Goal: Task Accomplishment & Management: Manage account settings

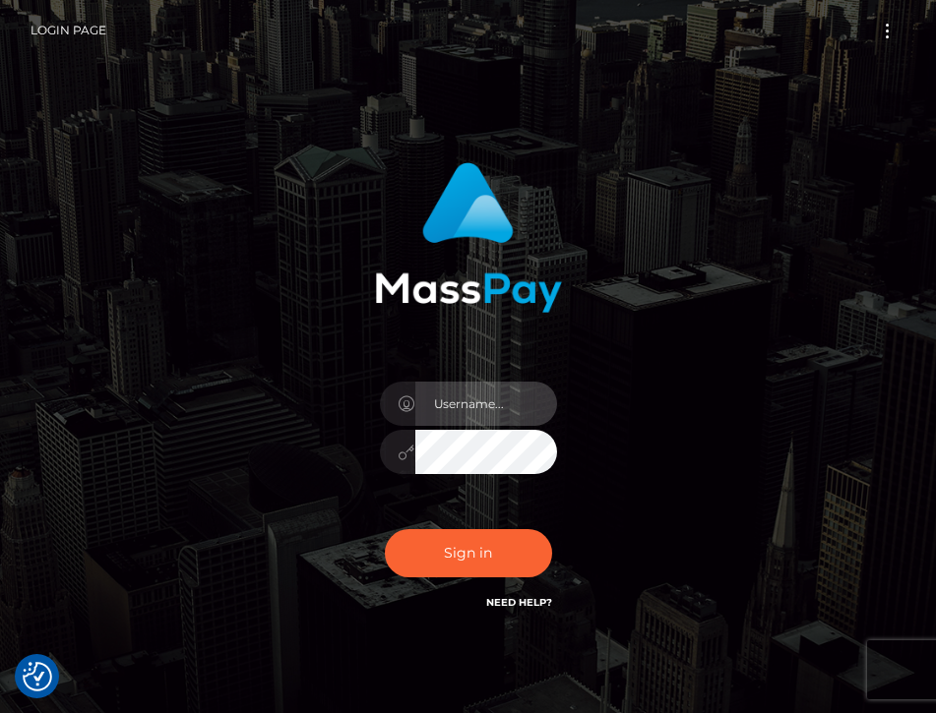
type input "[EMAIL_ADDRESS][DOMAIN_NAME]"
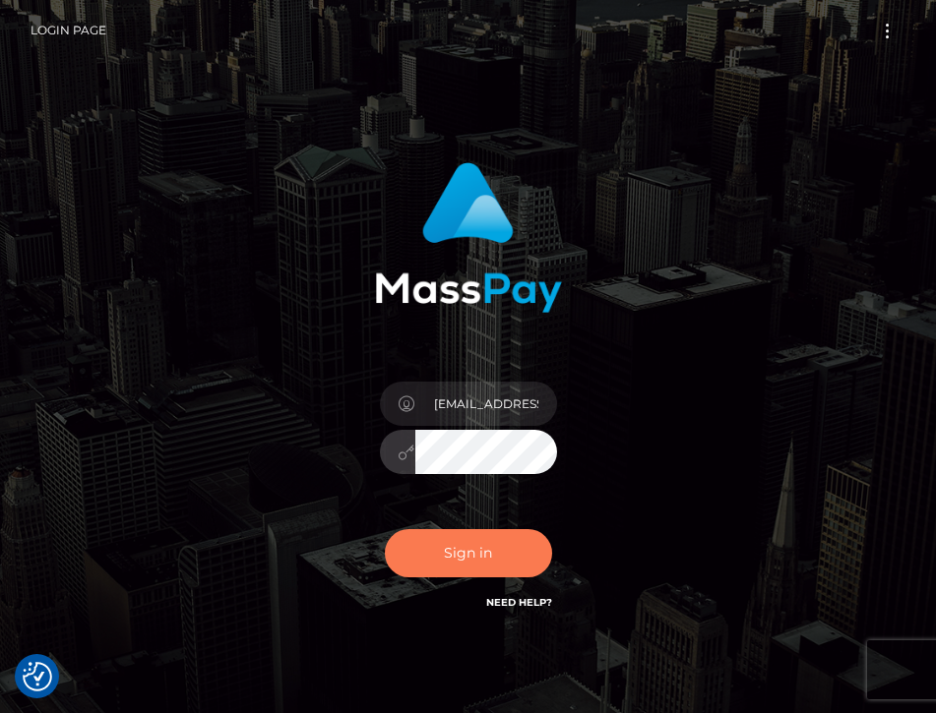
click at [469, 542] on button "Sign in" at bounding box center [468, 553] width 167 height 48
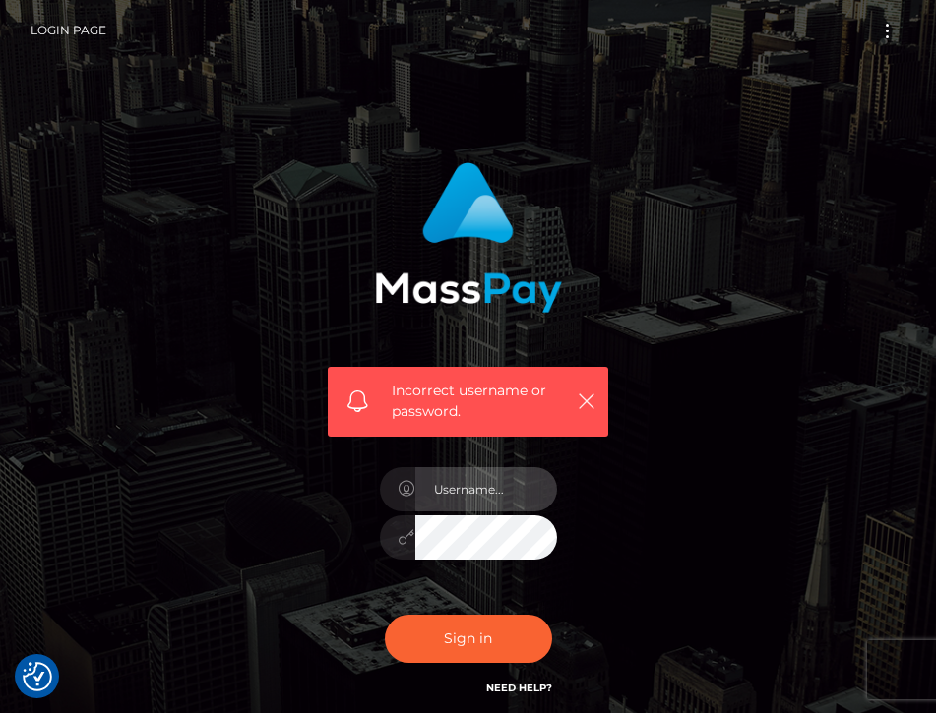
type input "[EMAIL_ADDRESS][DOMAIN_NAME]"
click at [411, 604] on div "Sign in Need Help?" at bounding box center [468, 647] width 207 height 88
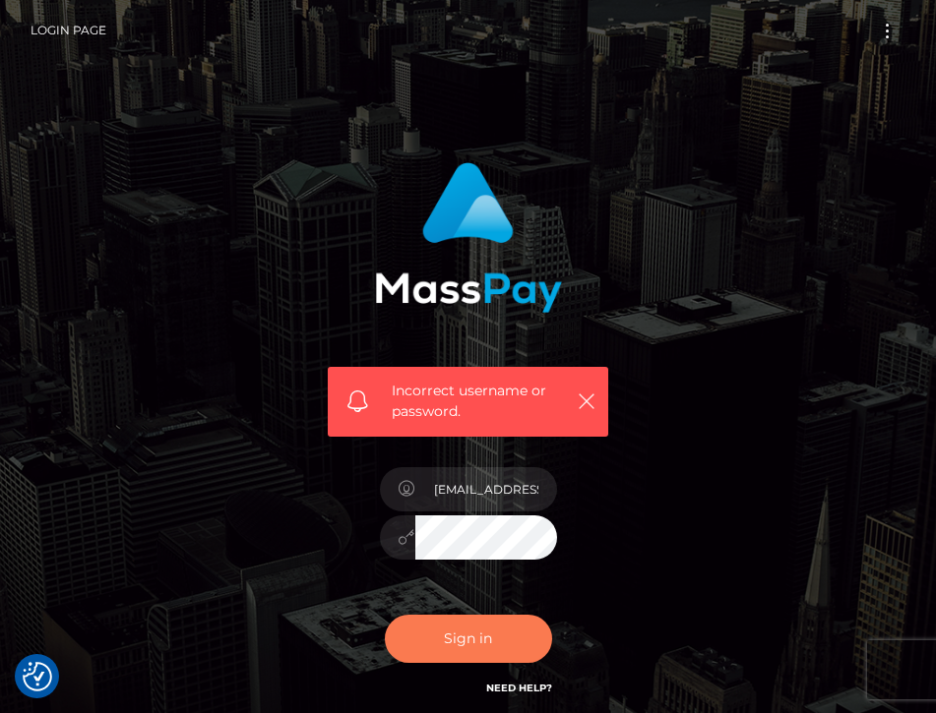
click at [449, 640] on button "Sign in" at bounding box center [468, 639] width 167 height 48
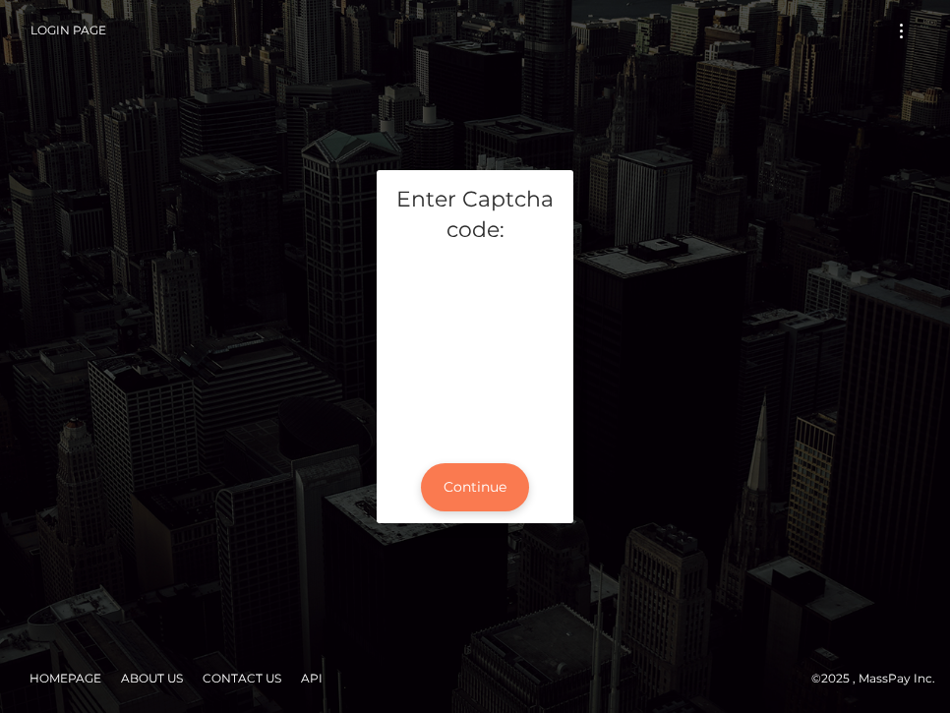
click at [454, 478] on button "Continue" at bounding box center [475, 487] width 108 height 48
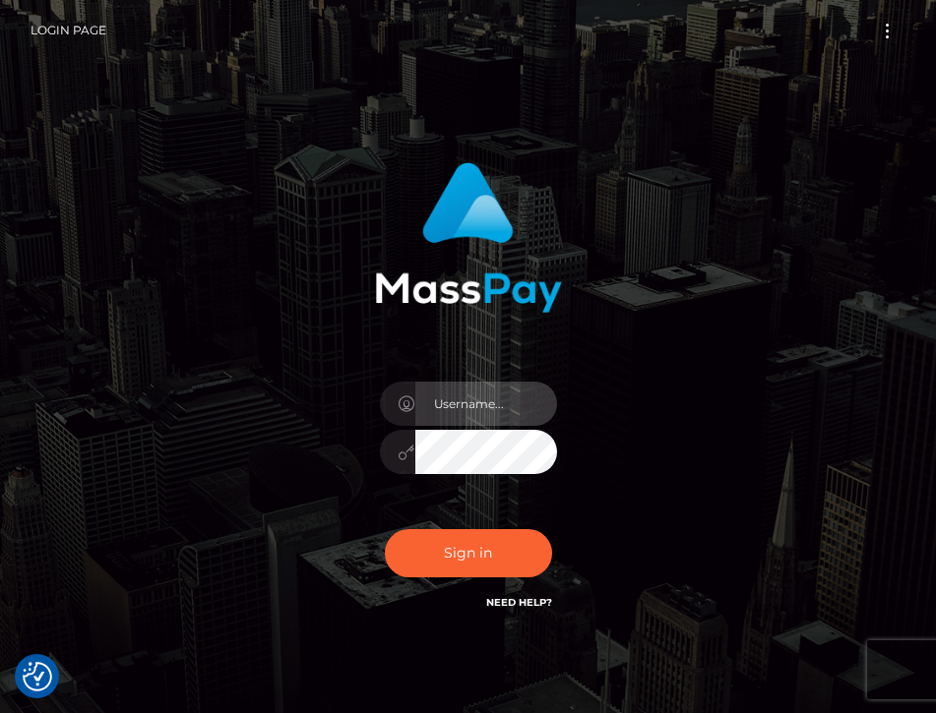
type input "mistress4jean@gmail.com"
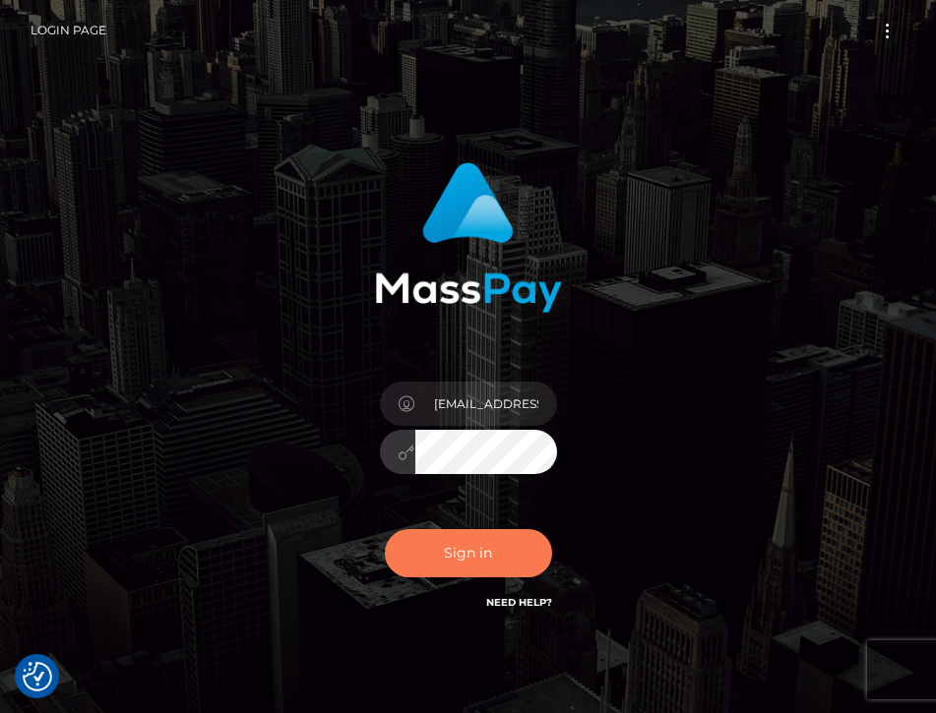
click at [471, 543] on button "Sign in" at bounding box center [468, 553] width 167 height 48
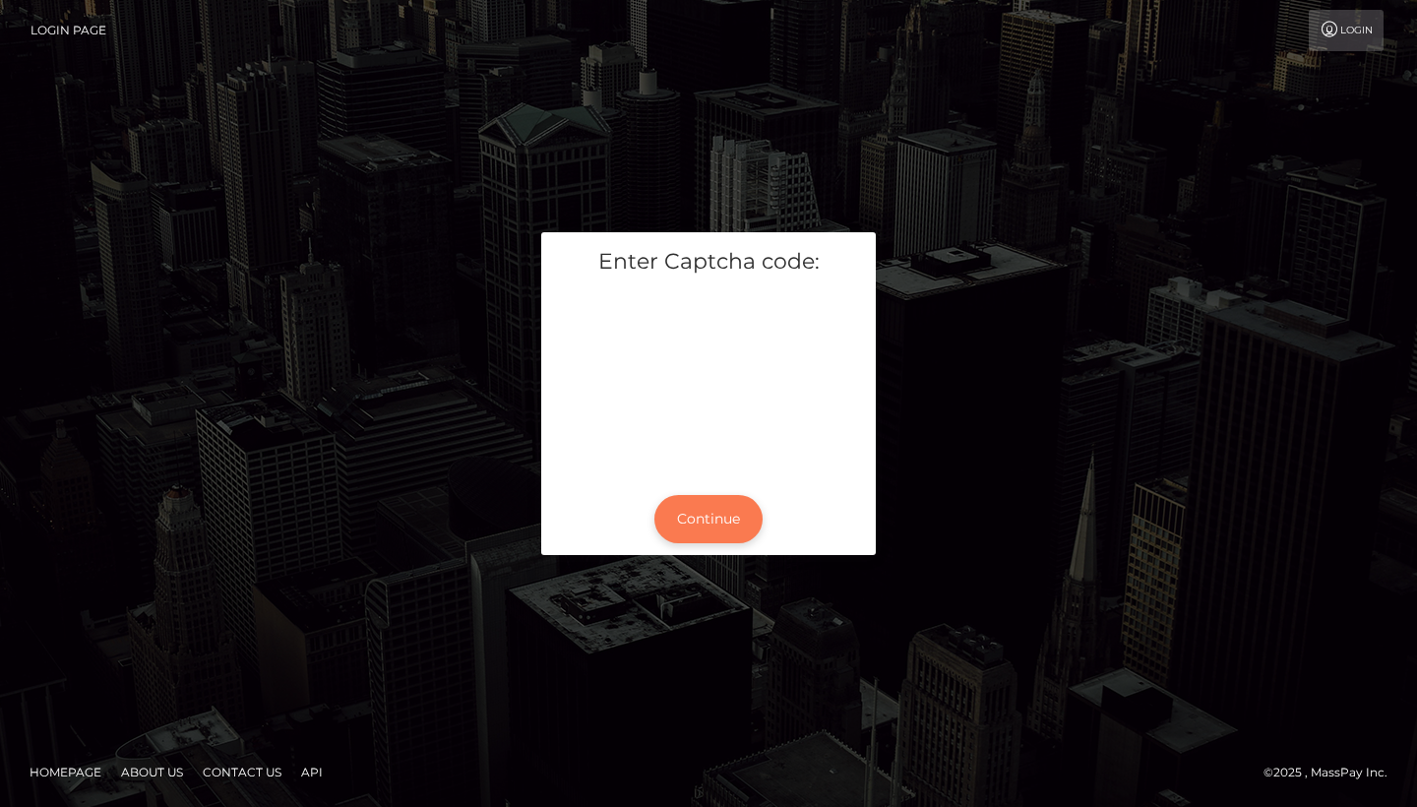
click at [723, 512] on button "Continue" at bounding box center [708, 519] width 108 height 48
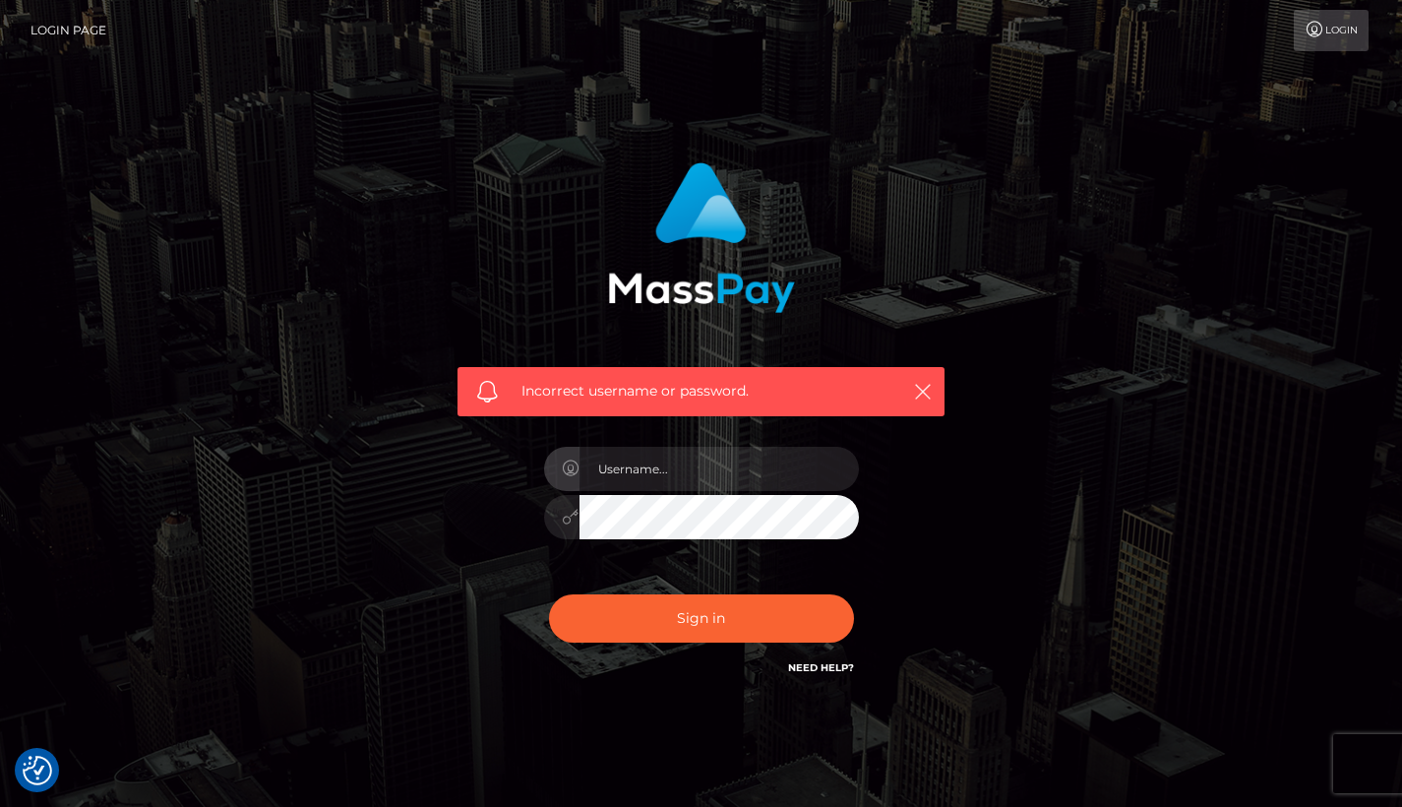
click at [1315, 29] on icon at bounding box center [1314, 30] width 21 height 16
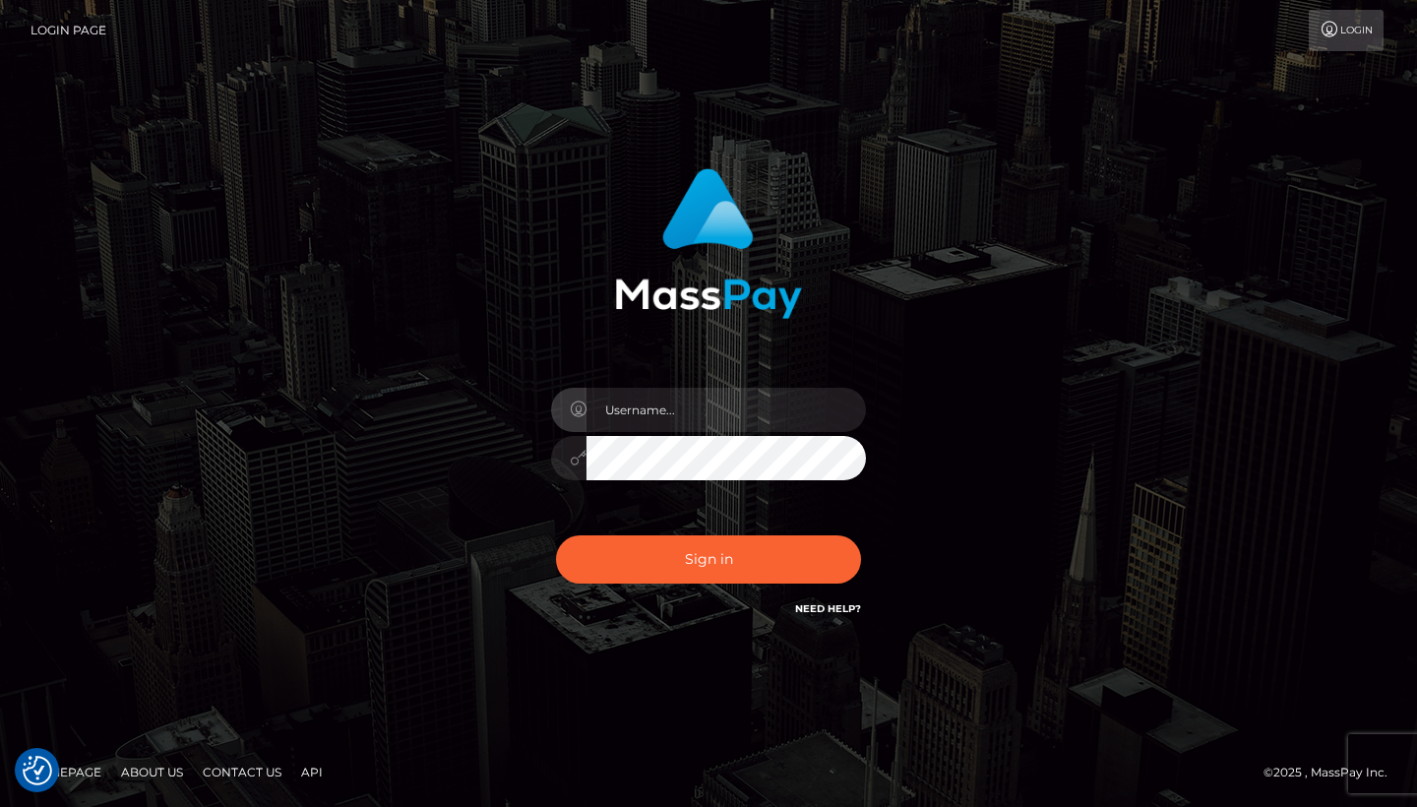
click at [57, 31] on link "Login Page" at bounding box center [68, 30] width 76 height 41
